Goal: Transaction & Acquisition: Download file/media

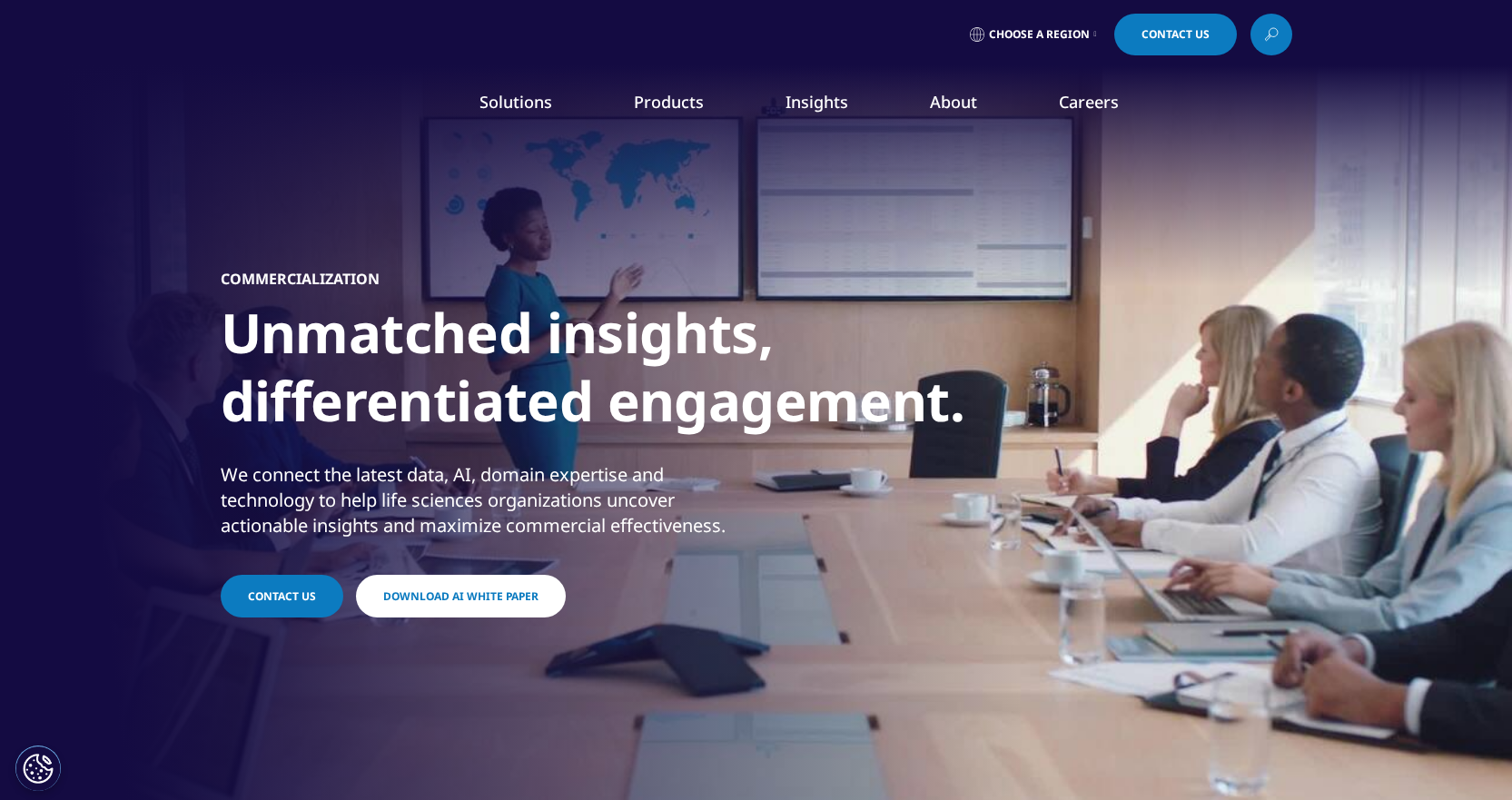
click at [452, 586] on link "Download AI White Paper" at bounding box center [461, 596] width 210 height 43
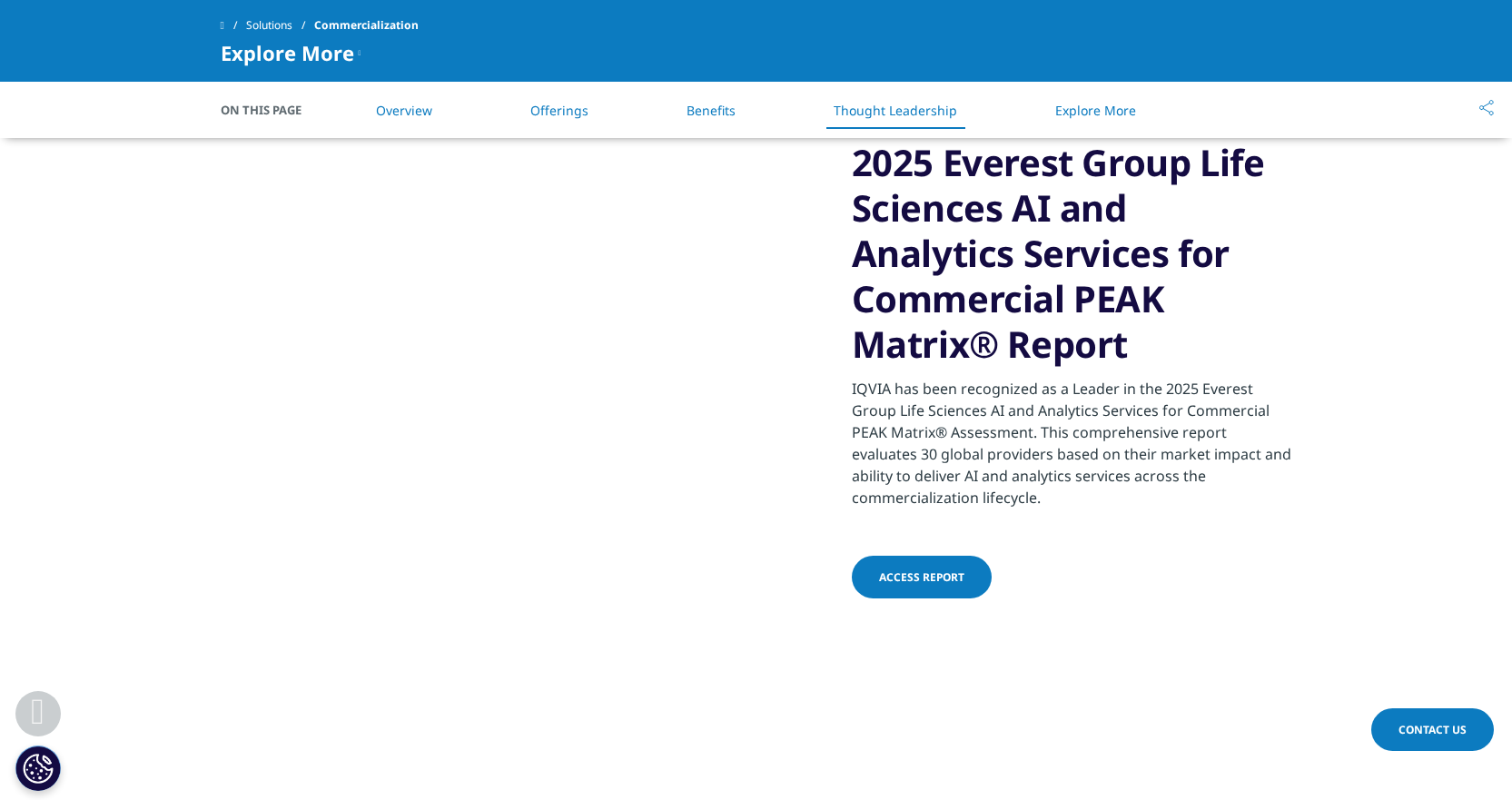
scroll to position [4359, 0]
